Goal: Task Accomplishment & Management: Use online tool/utility

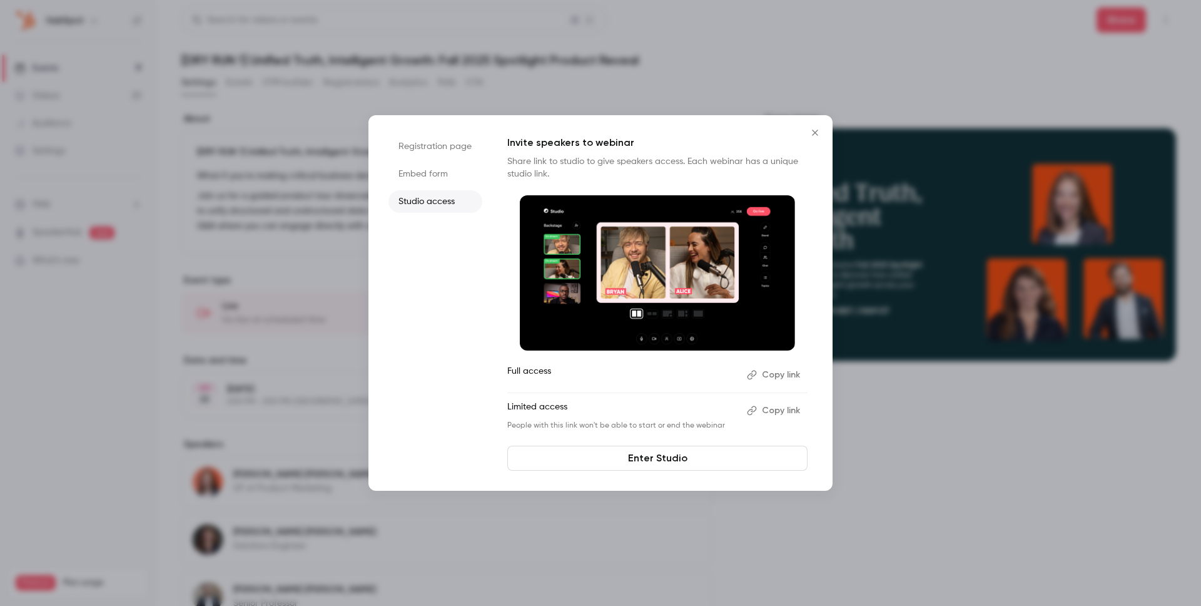
click at [823, 128] on button "Close" at bounding box center [815, 132] width 25 height 25
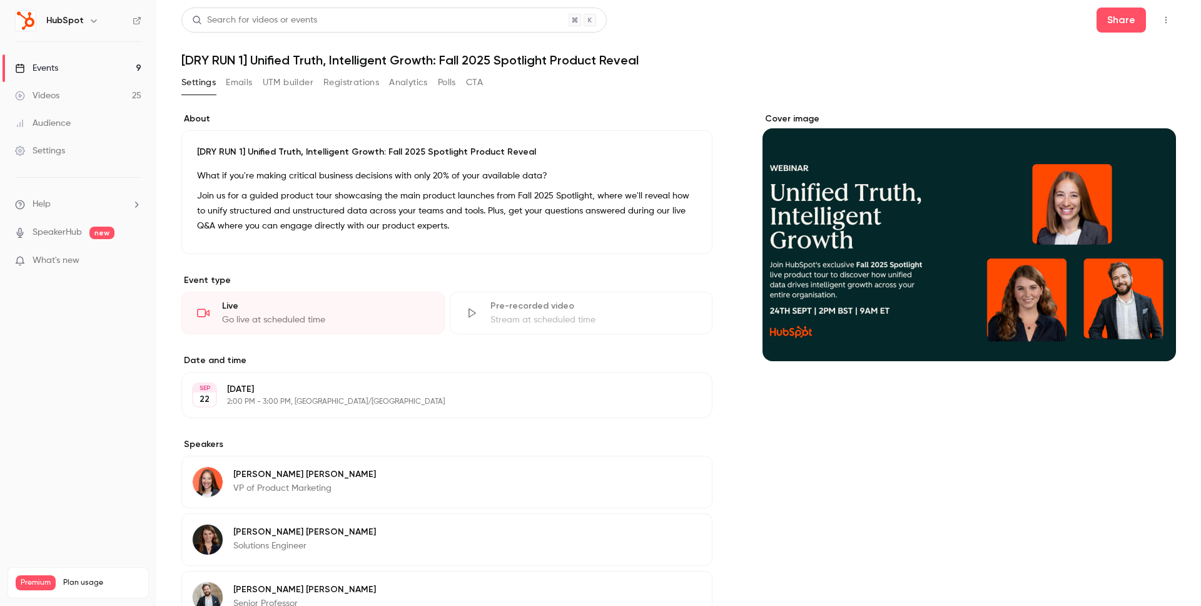
click at [860, 54] on h1 "[DRY RUN 1] Unified Truth, Intelligent Growth: Fall 2025 Spotlight Product Reve…" at bounding box center [678, 60] width 995 height 15
click at [61, 71] on link "Events 9" at bounding box center [78, 68] width 156 height 28
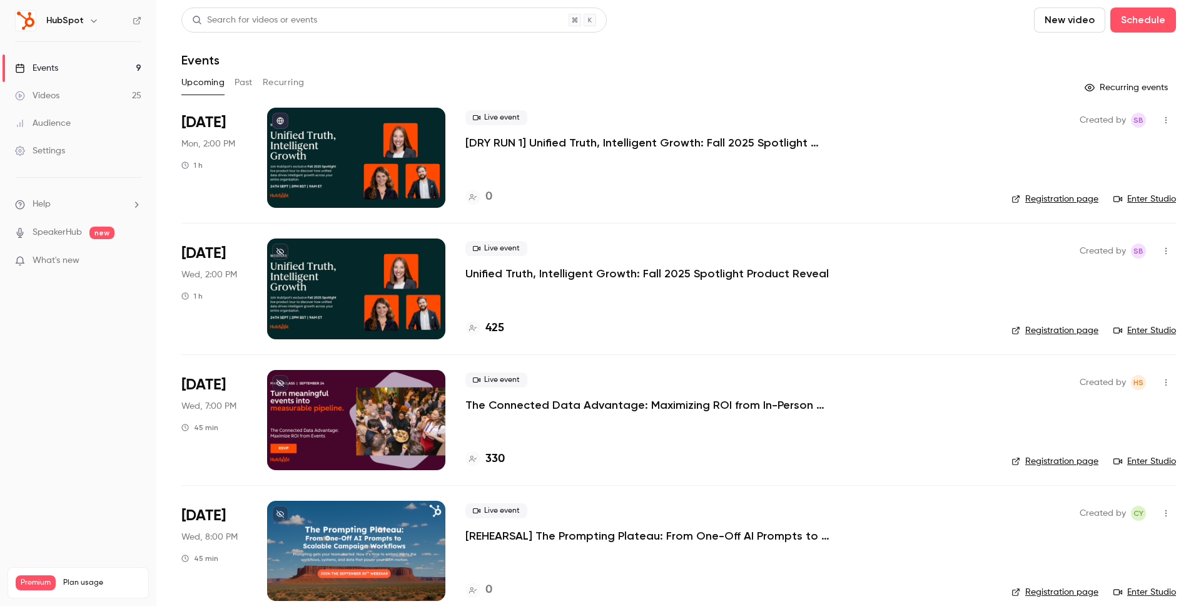
click at [334, 282] on div at bounding box center [356, 288] width 178 height 100
click at [329, 165] on div at bounding box center [356, 158] width 178 height 100
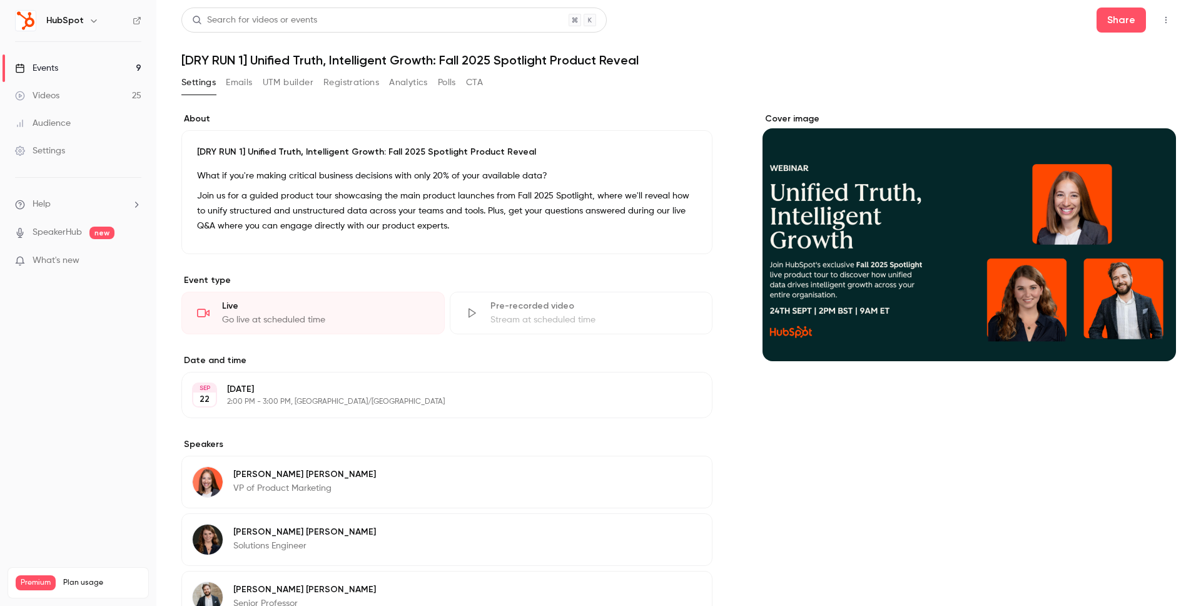
click at [205, 308] on icon at bounding box center [203, 313] width 13 height 13
click at [340, 316] on div "Go live at scheduled time" at bounding box center [325, 319] width 207 height 13
click at [1115, 22] on button "Share" at bounding box center [1121, 20] width 49 height 25
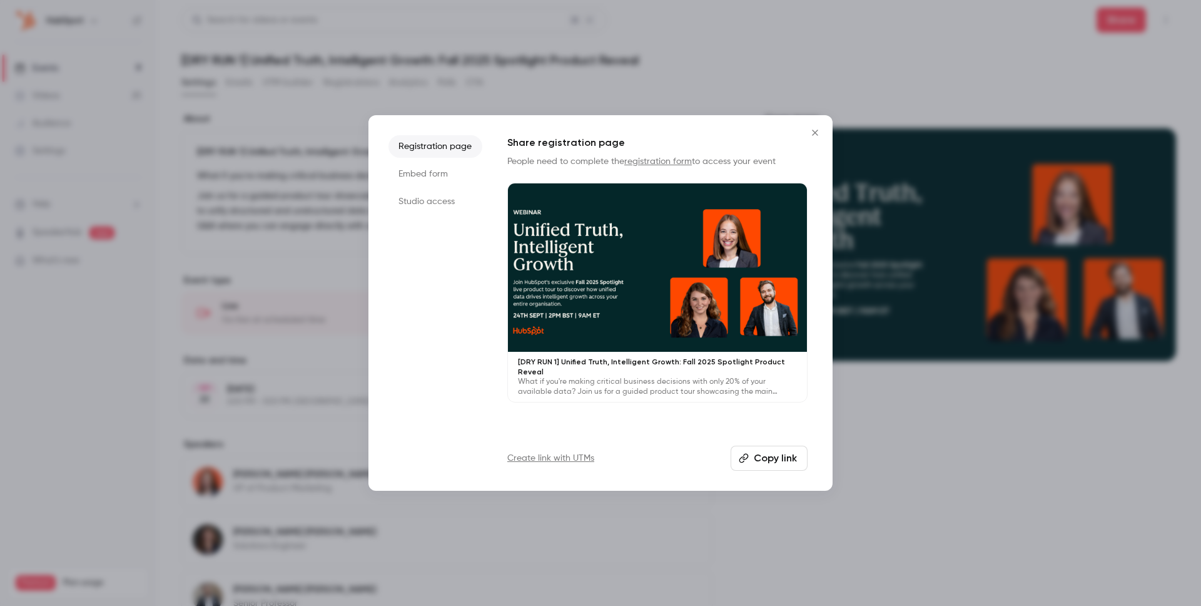
click at [813, 134] on icon "Close" at bounding box center [815, 133] width 6 height 6
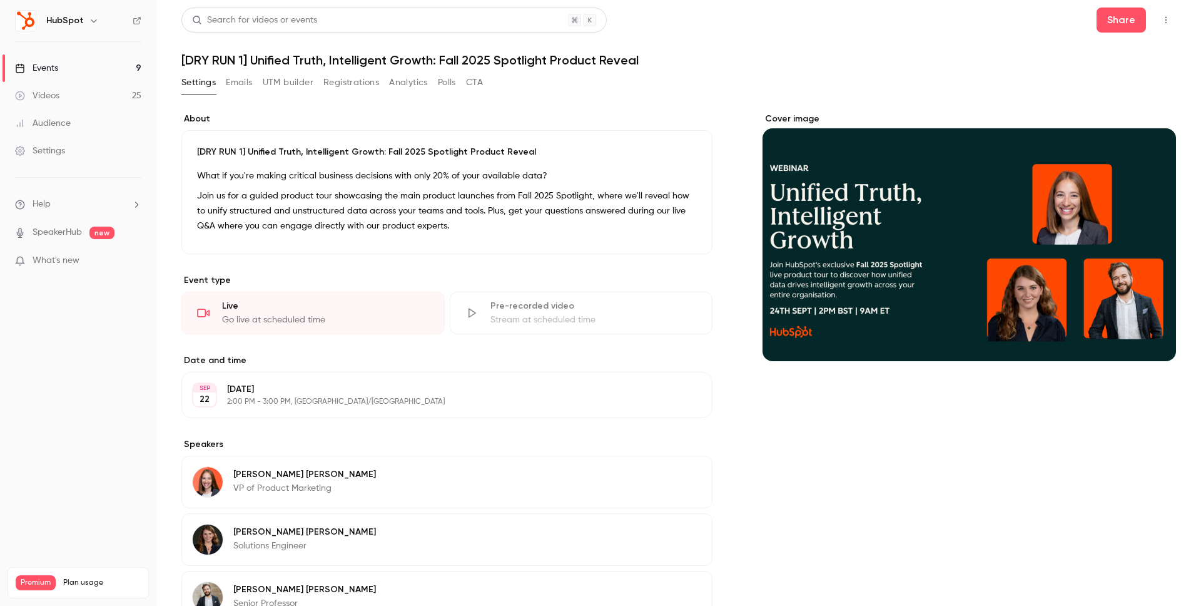
click at [1161, 19] on icon "button" at bounding box center [1166, 20] width 10 height 9
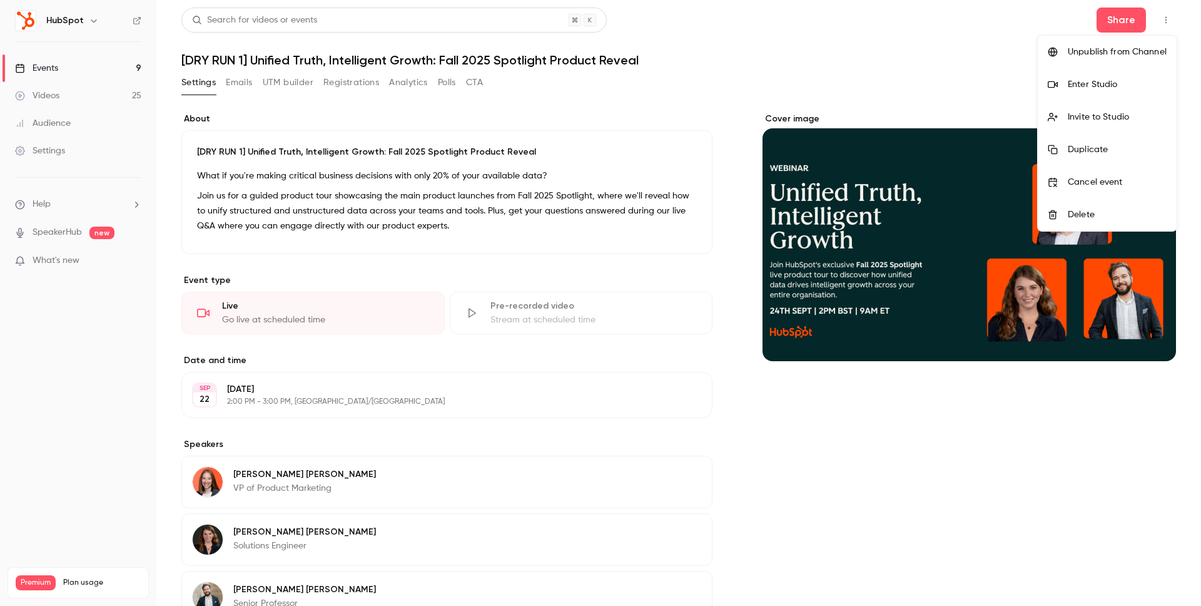
click at [1104, 86] on div "Enter Studio" at bounding box center [1117, 84] width 99 height 13
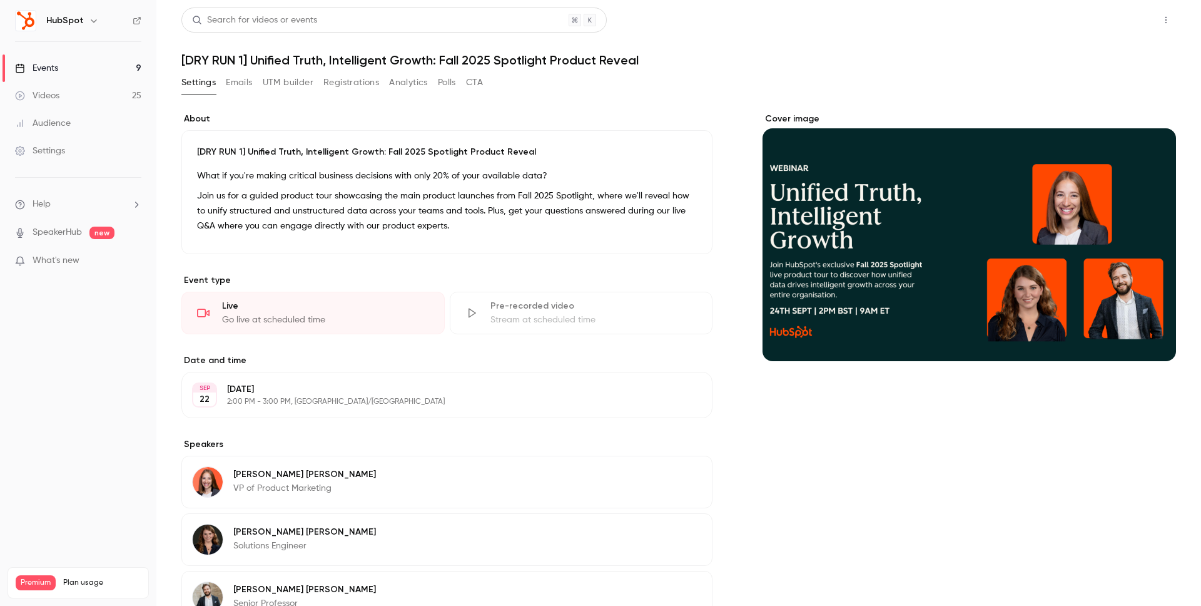
click at [1117, 19] on button "Share" at bounding box center [1121, 20] width 49 height 25
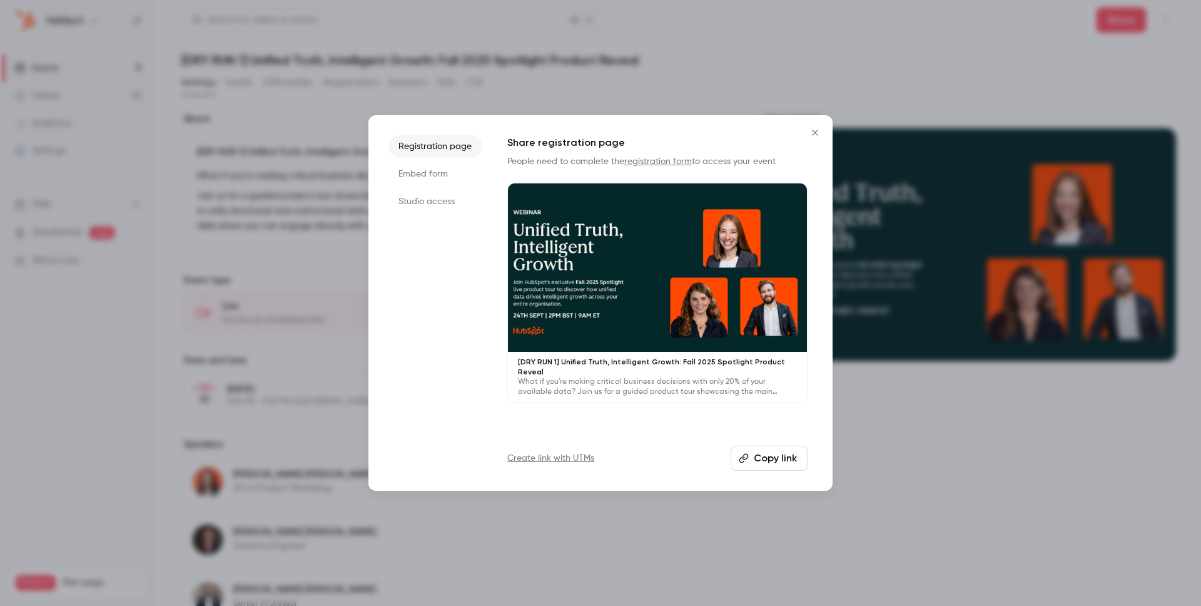
click at [442, 176] on li "Embed form" at bounding box center [436, 174] width 94 height 23
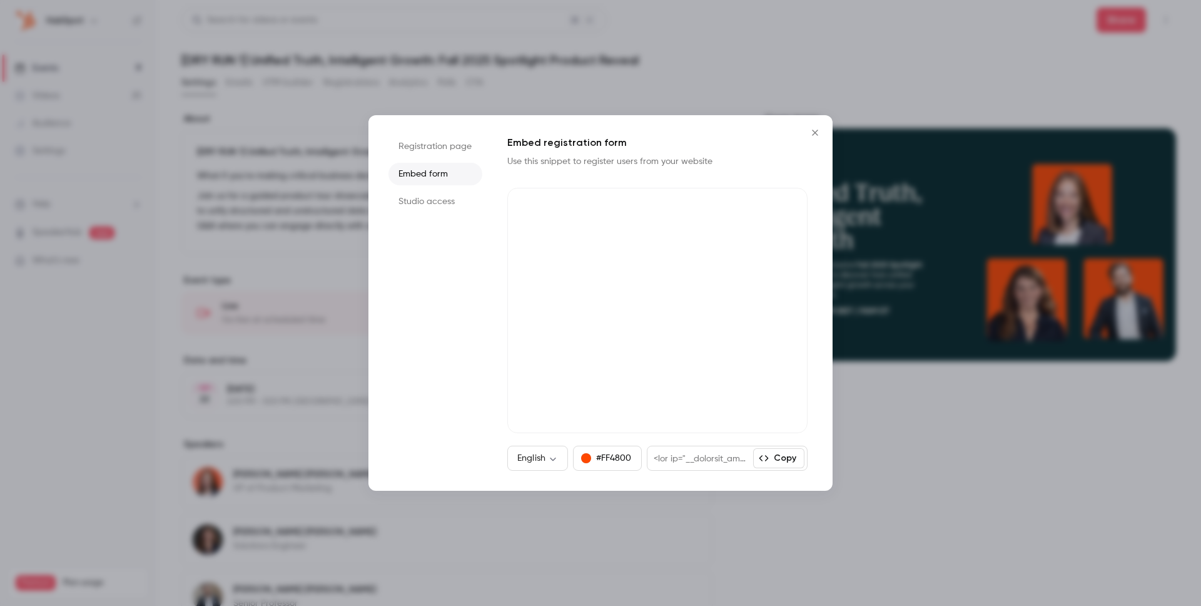
click at [437, 200] on li "Studio access" at bounding box center [436, 201] width 94 height 23
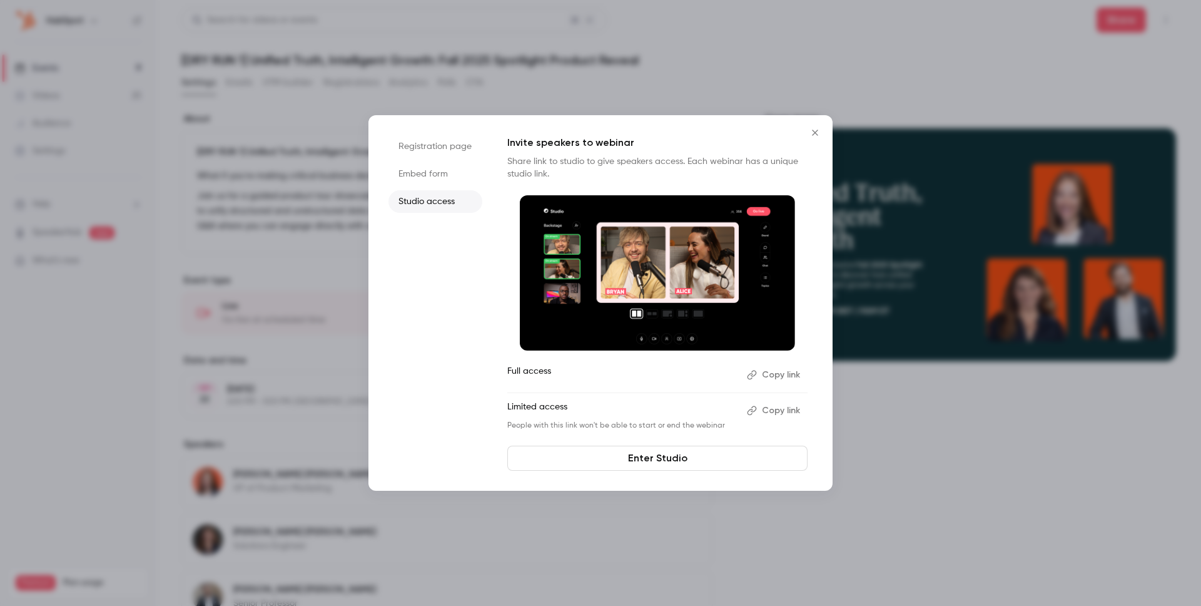
click at [623, 407] on p "Limited access" at bounding box center [622, 410] width 230 height 20
click at [768, 407] on button "Copy link" at bounding box center [775, 410] width 66 height 20
click at [816, 135] on icon "Close" at bounding box center [815, 133] width 15 height 10
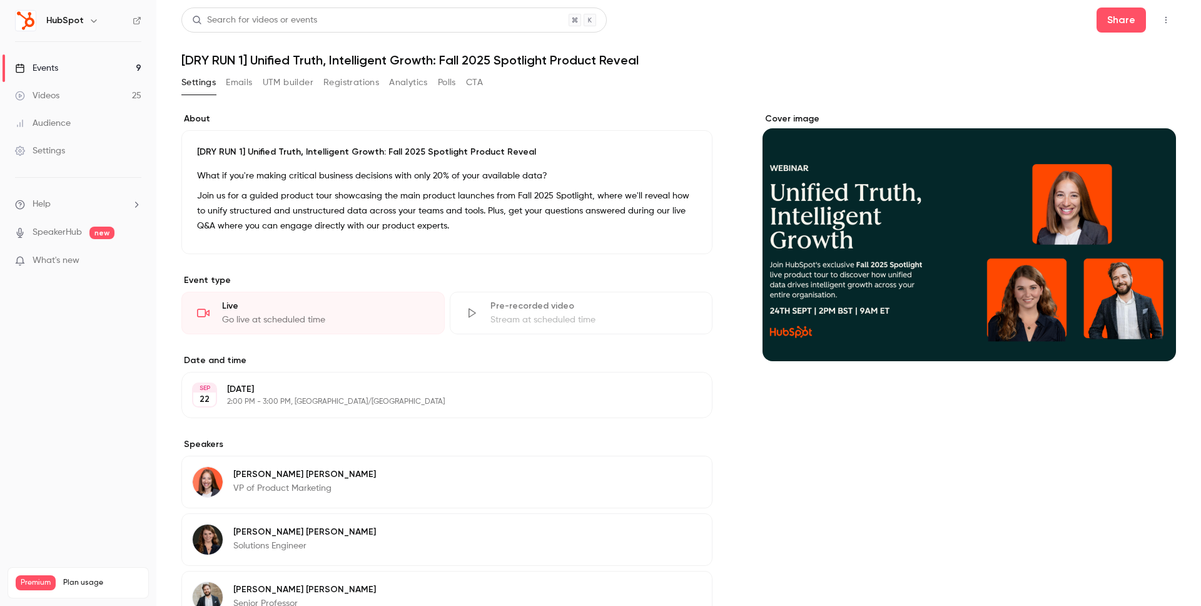
click at [806, 76] on div "Settings Emails UTM builder Registrations Analytics Polls CTA" at bounding box center [678, 85] width 995 height 25
click at [937, 85] on div "Settings Emails UTM builder Registrations Analytics Polls CTA" at bounding box center [678, 85] width 995 height 25
click at [1159, 21] on button "button" at bounding box center [1166, 20] width 20 height 20
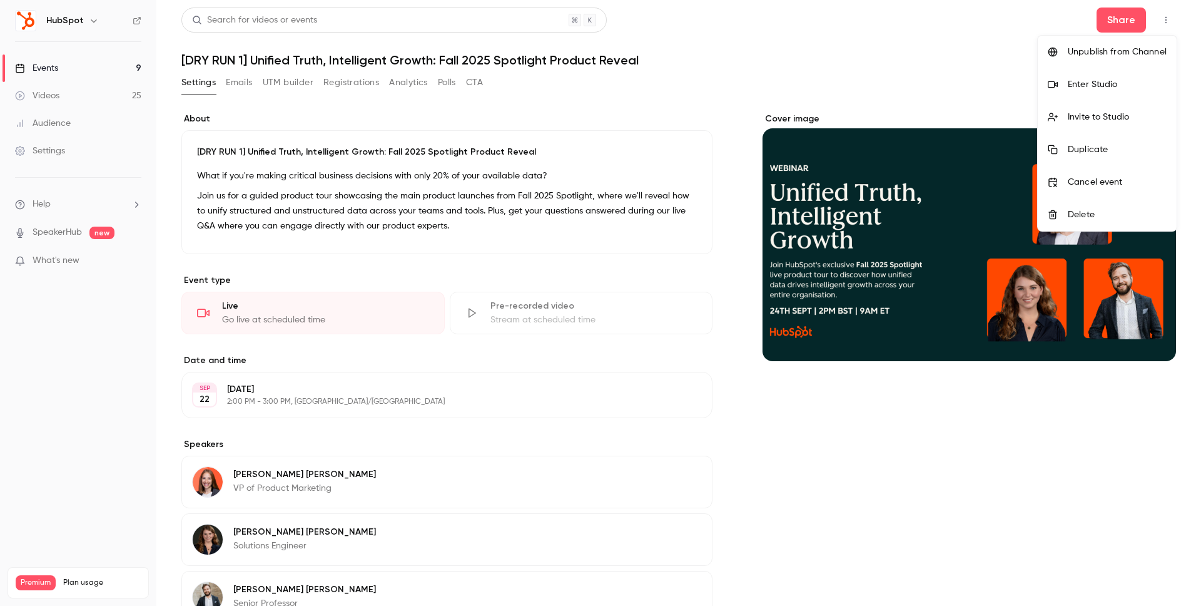
click at [1097, 84] on div "Enter Studio" at bounding box center [1117, 84] width 99 height 13
